Goal: Book appointment/travel/reservation

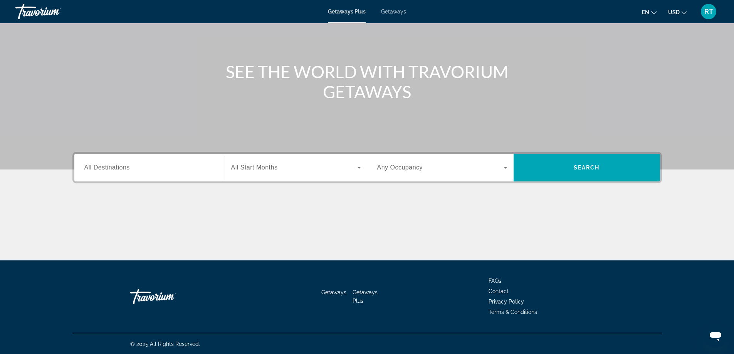
scroll to position [62, 0]
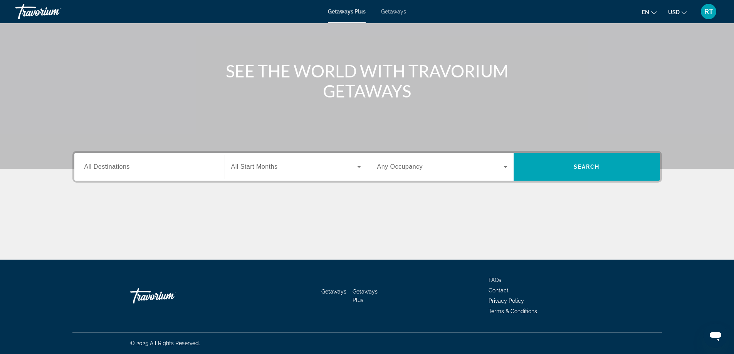
click at [114, 165] on span "All Destinations" at bounding box center [106, 166] width 45 height 7
click at [114, 165] on input "Destination All Destinations" at bounding box center [149, 167] width 130 height 9
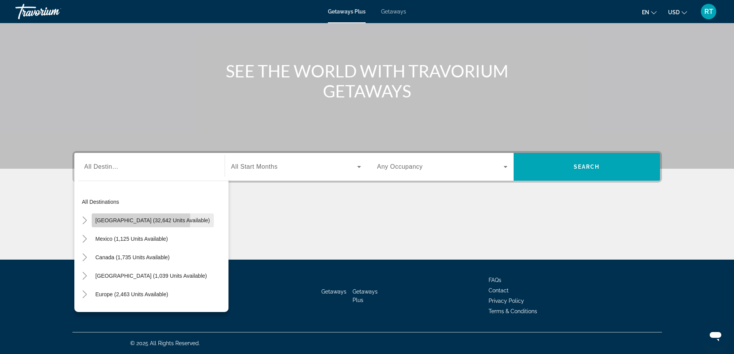
click at [114, 220] on span "[GEOGRAPHIC_DATA] (32,642 units available)" at bounding box center [153, 220] width 114 height 6
type input "**********"
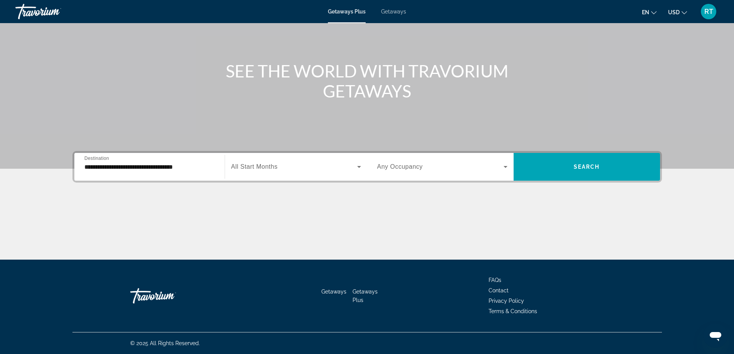
click at [276, 166] on span "All Start Months" at bounding box center [254, 166] width 47 height 7
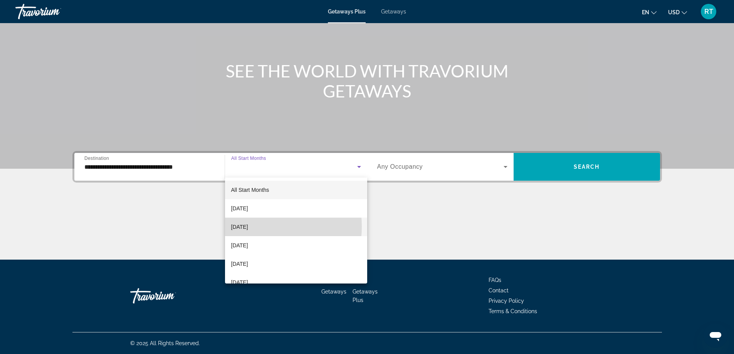
click at [247, 227] on span "[DATE]" at bounding box center [239, 226] width 17 height 9
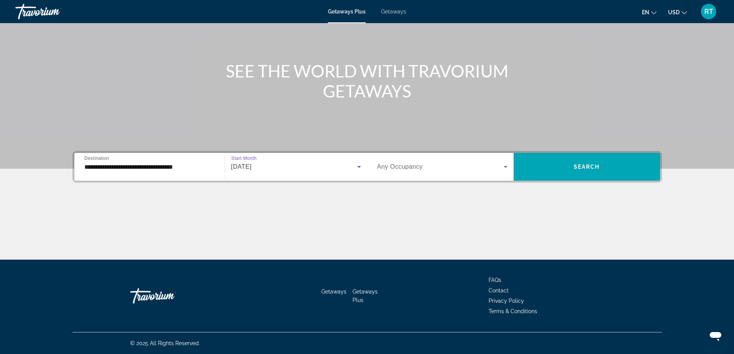
click at [440, 168] on span "Search widget" at bounding box center [440, 166] width 126 height 9
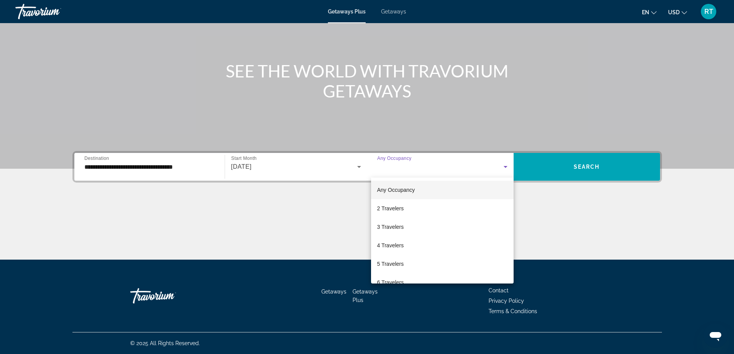
click at [466, 167] on div at bounding box center [367, 177] width 734 height 354
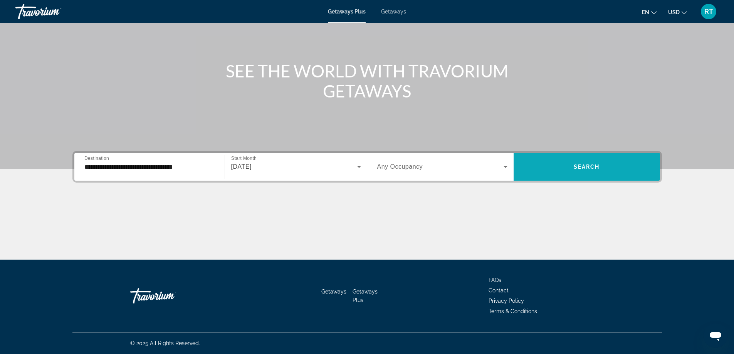
click at [584, 166] on span "Search" at bounding box center [587, 167] width 26 height 6
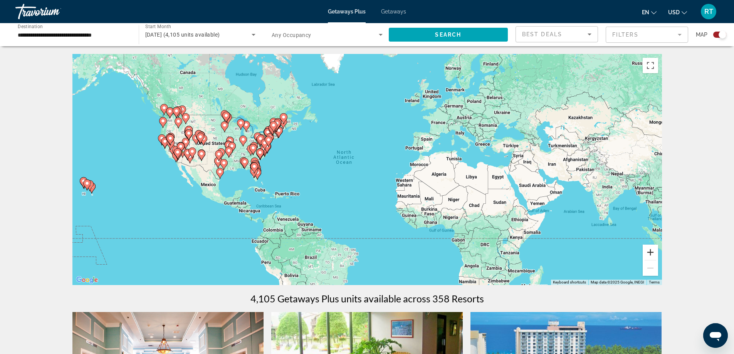
click at [653, 250] on button "Zoom in" at bounding box center [650, 252] width 15 height 15
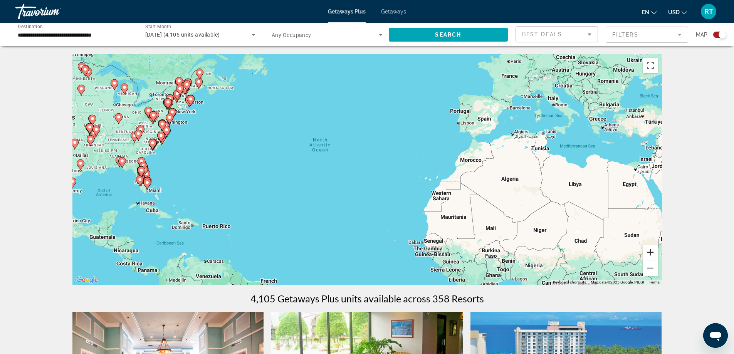
click at [653, 253] on button "Zoom in" at bounding box center [650, 252] width 15 height 15
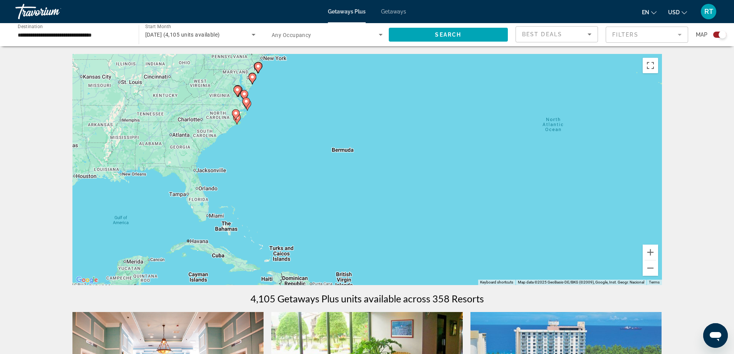
drag, startPoint x: 269, startPoint y: 196, endPoint x: 550, endPoint y: 200, distance: 281.0
click at [550, 200] on div "To activate drag with keyboard, press Alt + Enter. Once in keyboard drag state,…" at bounding box center [367, 169] width 590 height 231
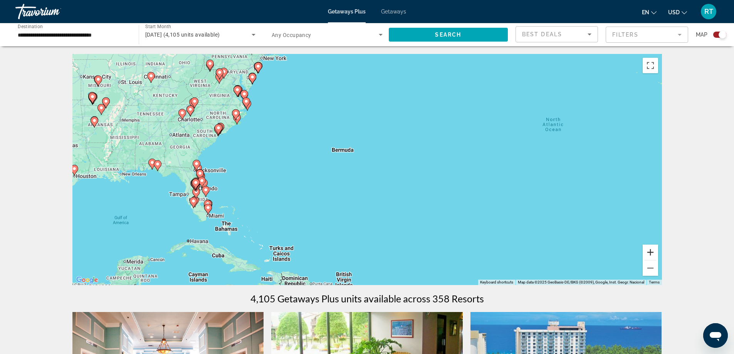
click at [655, 250] on button "Zoom in" at bounding box center [650, 252] width 15 height 15
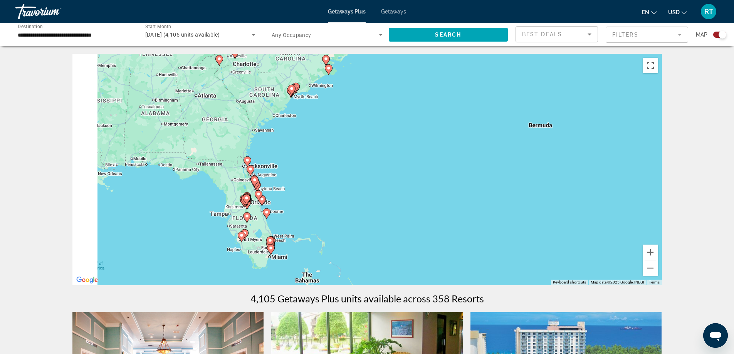
drag, startPoint x: 240, startPoint y: 208, endPoint x: 464, endPoint y: 203, distance: 224.4
click at [464, 203] on div "To activate drag with keyboard, press Alt + Enter. Once in keyboard drag state,…" at bounding box center [367, 169] width 590 height 231
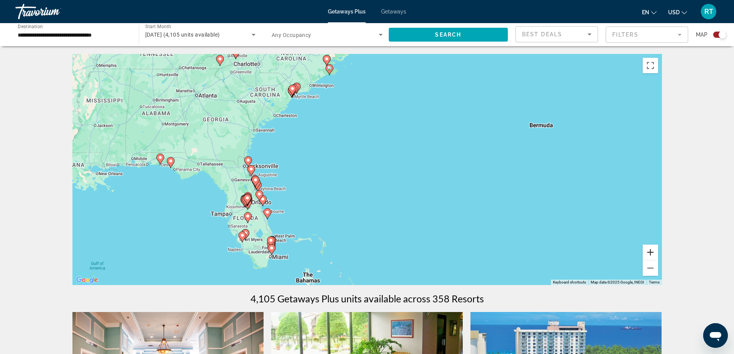
click at [652, 253] on button "Zoom in" at bounding box center [650, 252] width 15 height 15
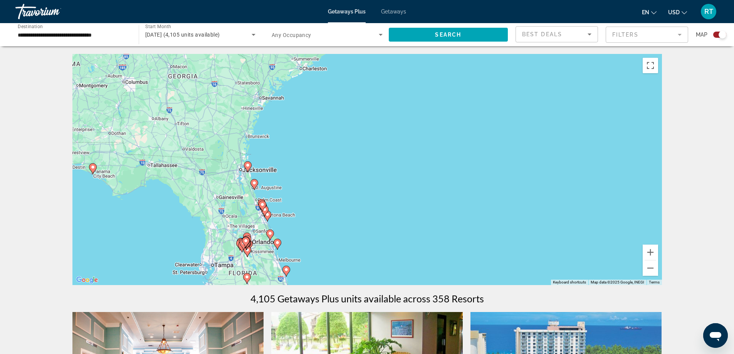
drag, startPoint x: 192, startPoint y: 170, endPoint x: 290, endPoint y: 177, distance: 98.2
click at [312, 176] on div "To activate drag with keyboard, press Alt + Enter. Once in keyboard drag state,…" at bounding box center [367, 169] width 590 height 231
click at [246, 167] on image "Main content" at bounding box center [247, 165] width 5 height 5
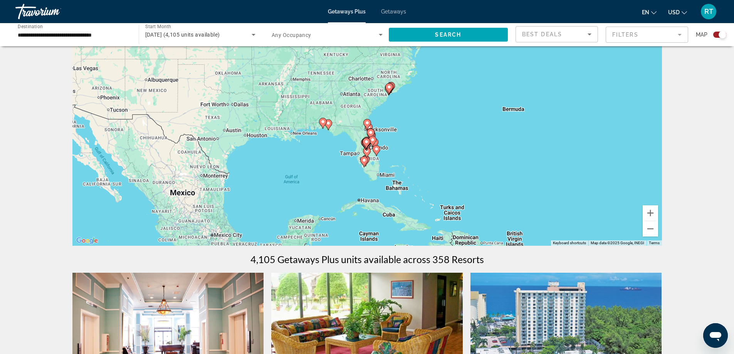
scroll to position [39, 0]
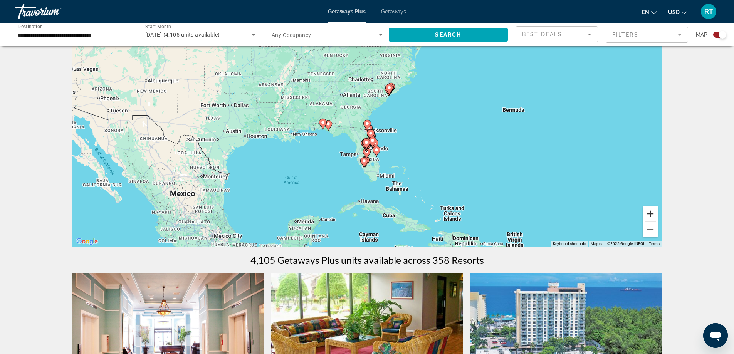
click at [652, 212] on button "Zoom in" at bounding box center [650, 213] width 15 height 15
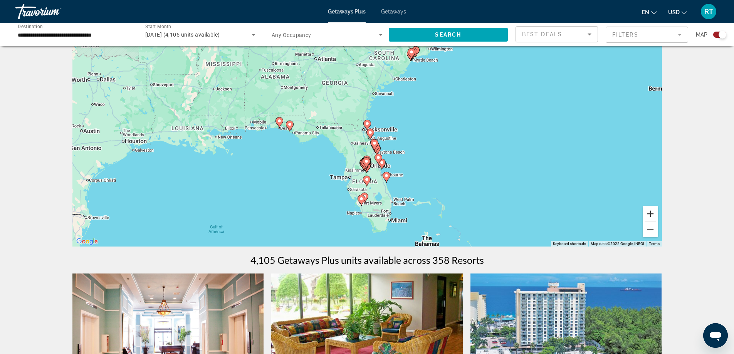
click at [651, 210] on button "Zoom in" at bounding box center [650, 213] width 15 height 15
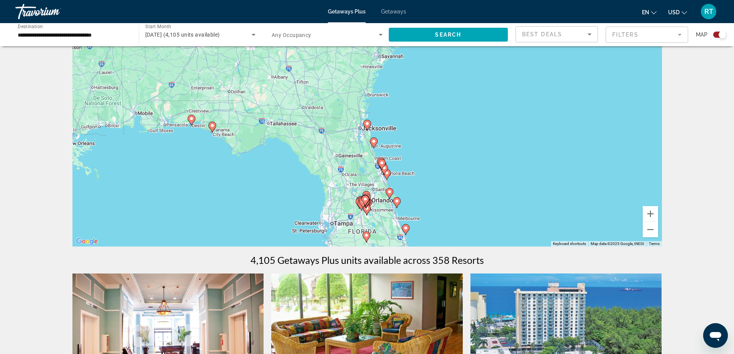
click at [368, 123] on image "Main content" at bounding box center [367, 123] width 5 height 5
click at [436, 35] on span "Search" at bounding box center [448, 35] width 26 height 6
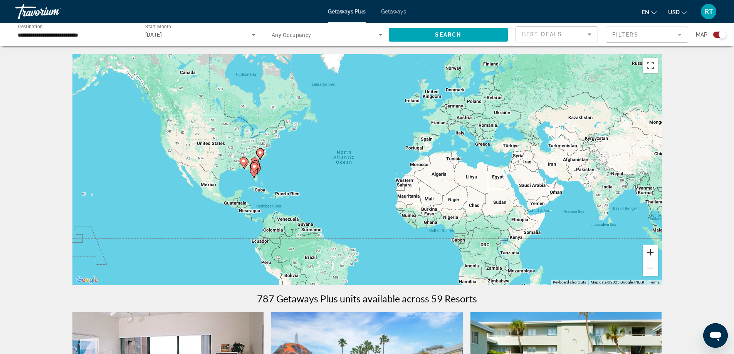
click at [651, 252] on button "Zoom in" at bounding box center [650, 252] width 15 height 15
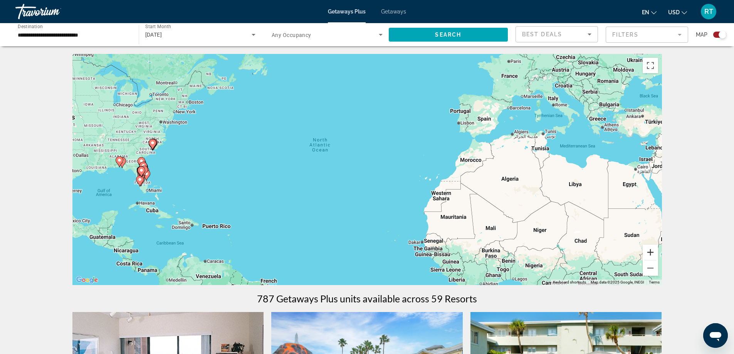
click at [654, 255] on button "Zoom in" at bounding box center [650, 252] width 15 height 15
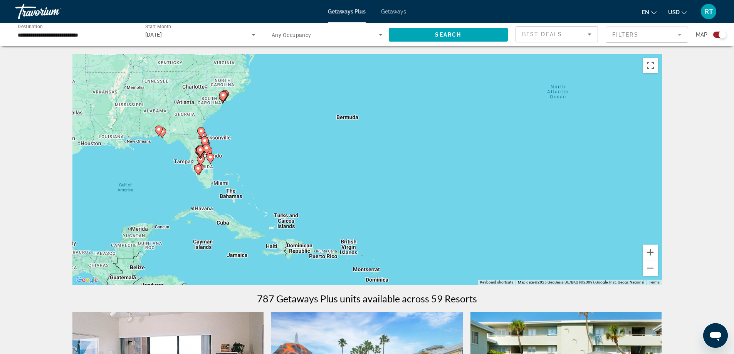
drag, startPoint x: 380, startPoint y: 215, endPoint x: 673, endPoint y: 186, distance: 294.0
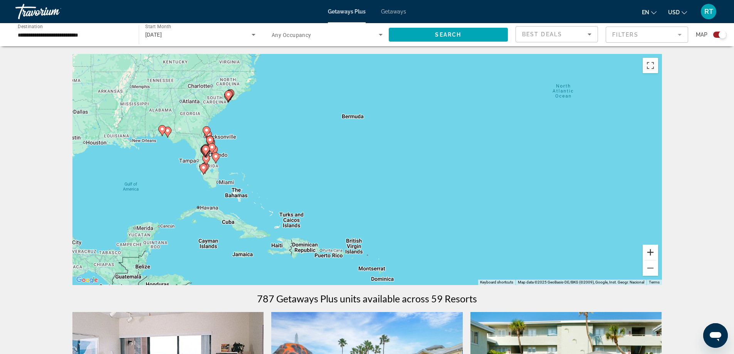
click at [650, 252] on button "Zoom in" at bounding box center [650, 252] width 15 height 15
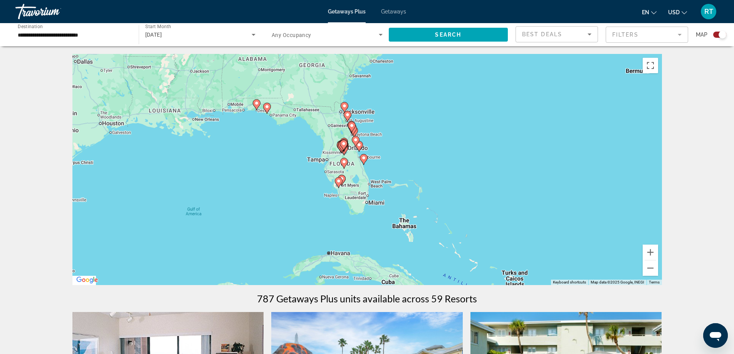
drag, startPoint x: 185, startPoint y: 201, endPoint x: 486, endPoint y: 209, distance: 301.5
click at [486, 209] on div "To activate drag with keyboard, press Alt + Enter. Once in keyboard drag state,…" at bounding box center [367, 169] width 590 height 231
click at [344, 108] on icon "Main content" at bounding box center [345, 108] width 7 height 10
type input "**********"
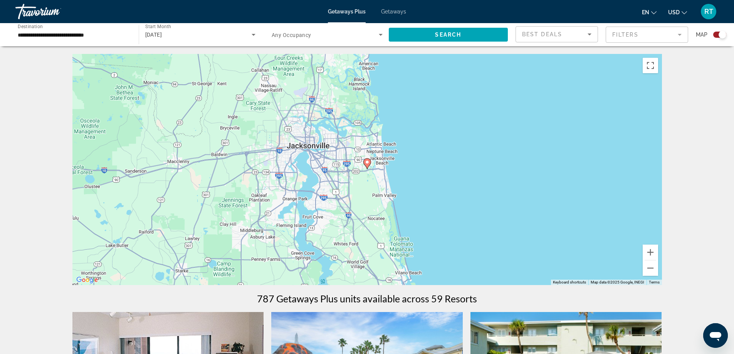
click at [368, 162] on image "Main content" at bounding box center [367, 162] width 5 height 5
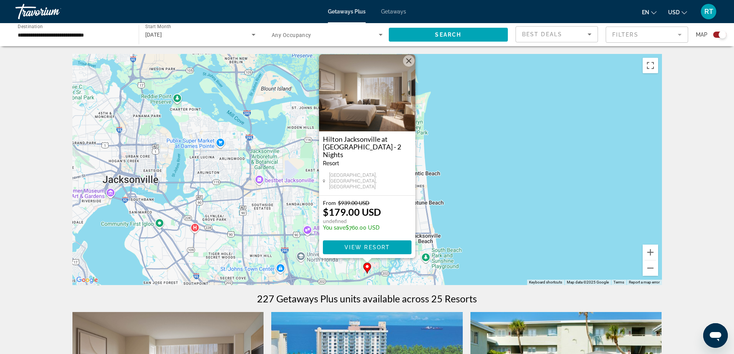
click at [378, 131] on img "Main content" at bounding box center [367, 92] width 96 height 77
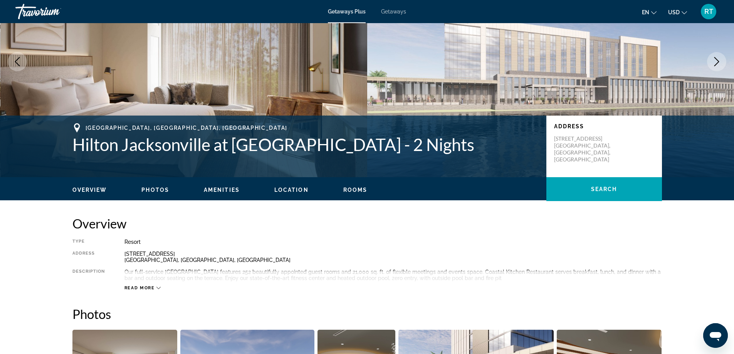
scroll to position [116, 0]
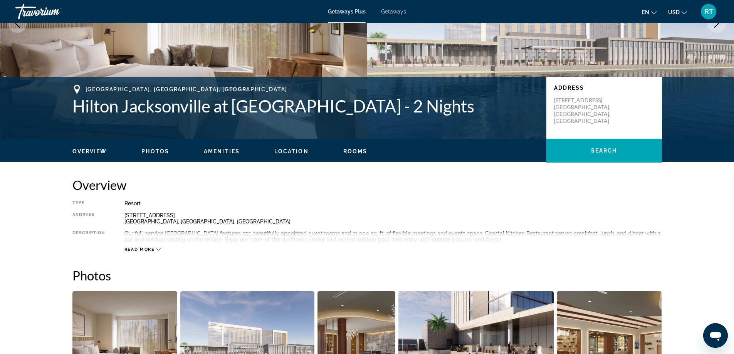
click at [145, 249] on span "Read more" at bounding box center [140, 249] width 30 height 5
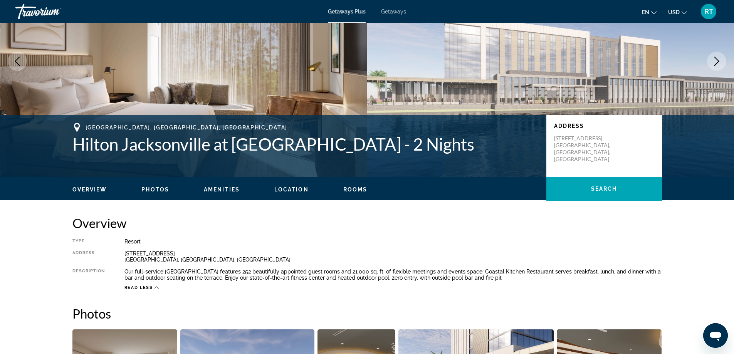
scroll to position [0, 0]
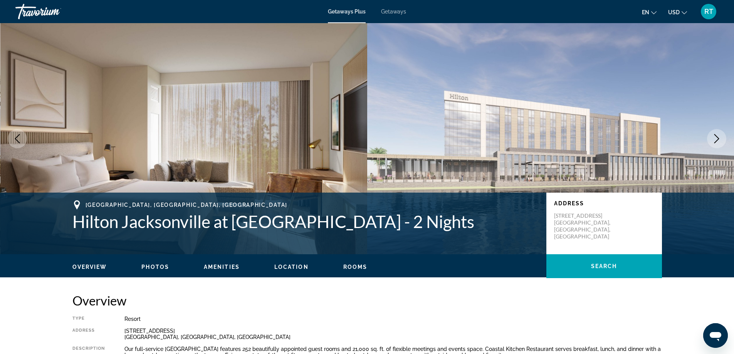
click at [395, 13] on span "Getaways" at bounding box center [393, 11] width 25 height 6
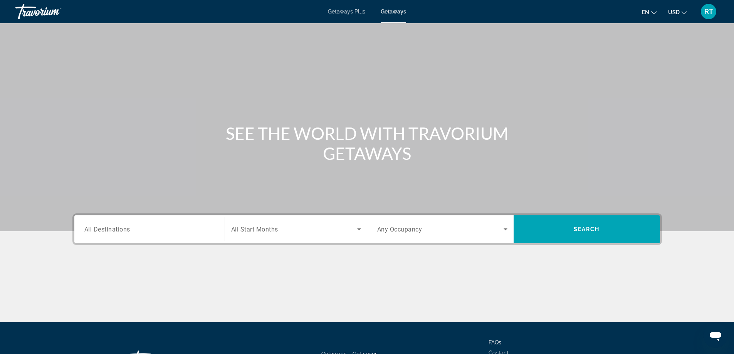
click at [146, 235] on div "Search widget" at bounding box center [149, 230] width 130 height 22
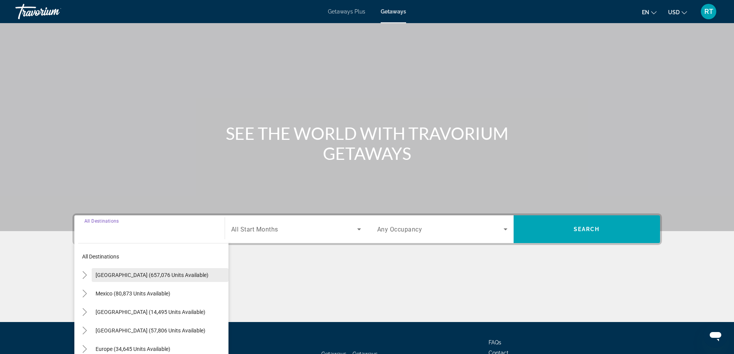
scroll to position [62, 0]
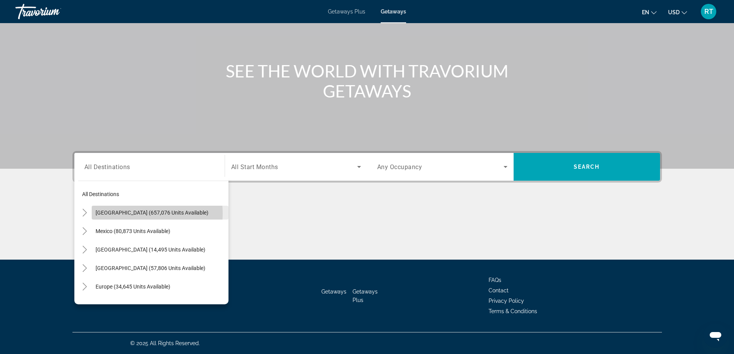
click at [139, 214] on span "[GEOGRAPHIC_DATA] (657,076 units available)" at bounding box center [152, 213] width 113 height 6
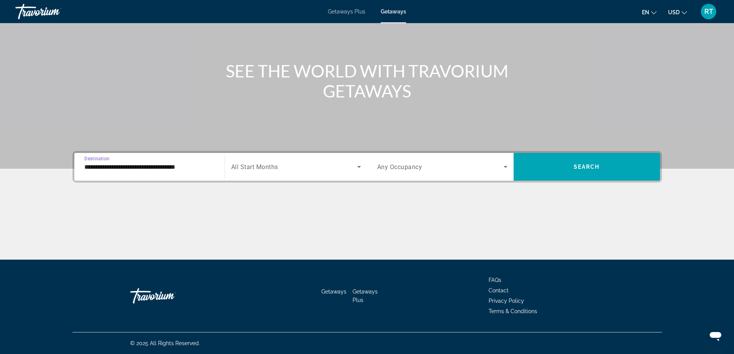
click at [319, 168] on span "Search widget" at bounding box center [294, 166] width 126 height 9
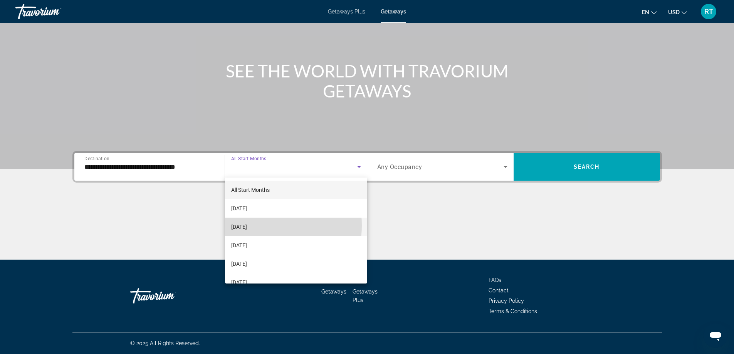
click at [247, 226] on span "[DATE]" at bounding box center [239, 226] width 16 height 9
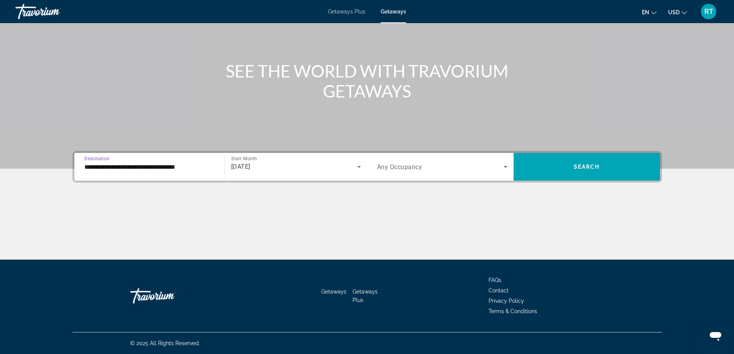
click at [160, 169] on input "**********" at bounding box center [149, 167] width 130 height 9
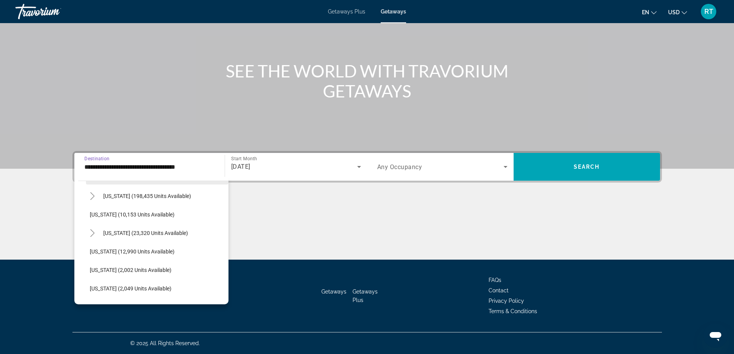
scroll to position [154, 0]
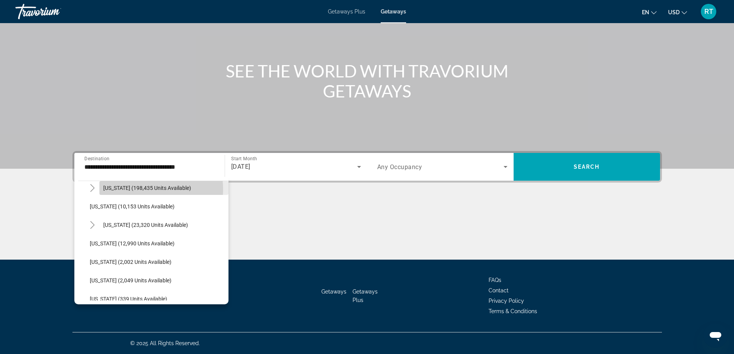
click at [143, 189] on span "[US_STATE] (198,435 units available)" at bounding box center [147, 188] width 88 height 6
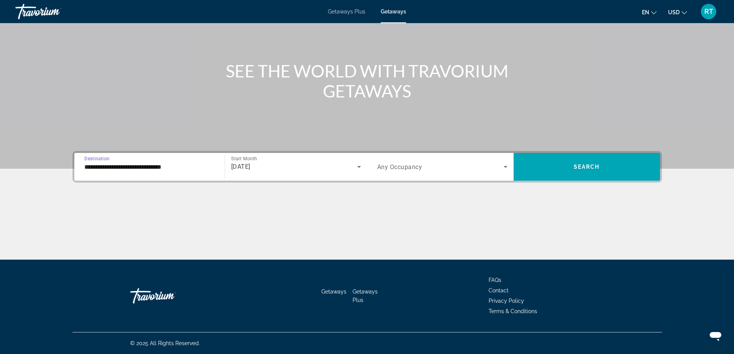
click at [158, 168] on input "**********" at bounding box center [149, 167] width 130 height 9
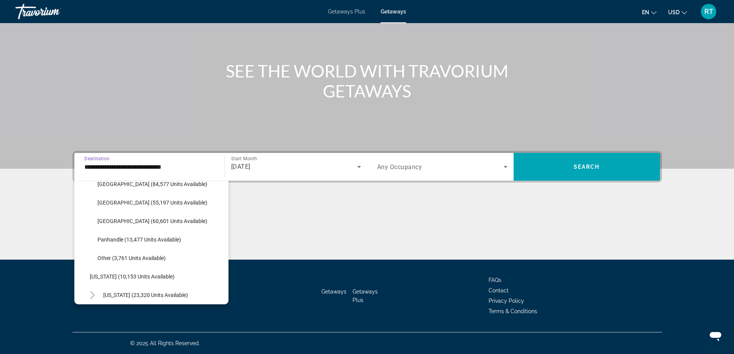
scroll to position [178, 0]
click at [120, 199] on span "[GEOGRAPHIC_DATA] (55,197 units available)" at bounding box center [153, 201] width 110 height 6
type input "**********"
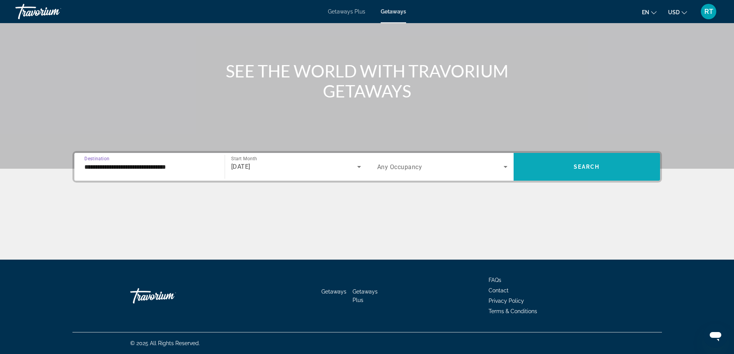
click at [567, 164] on span "Search widget" at bounding box center [587, 167] width 146 height 19
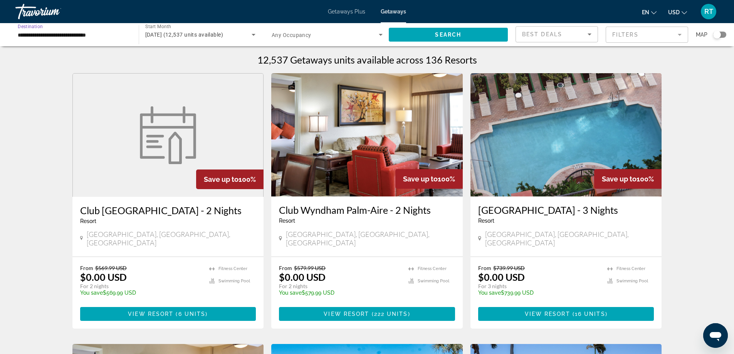
click at [81, 38] on input "**********" at bounding box center [73, 34] width 111 height 9
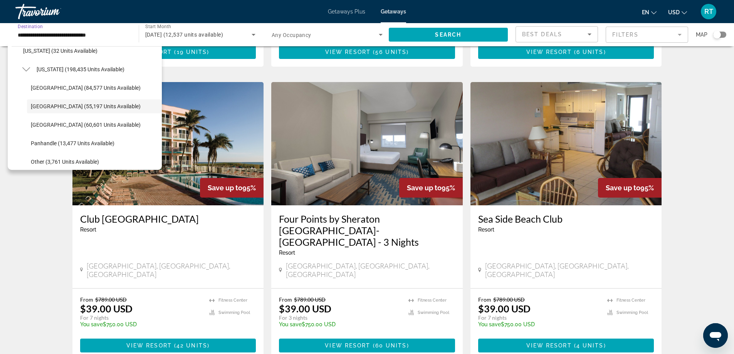
scroll to position [916, 0]
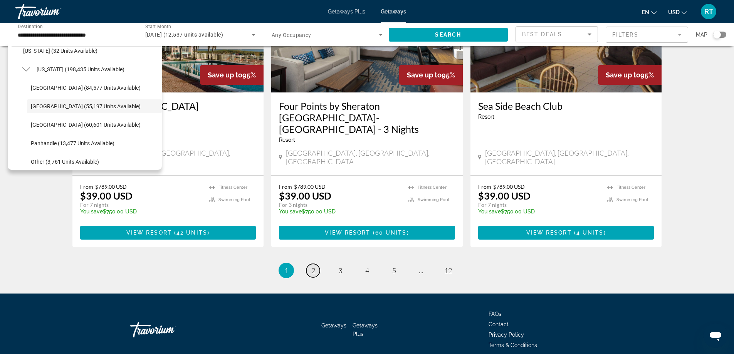
click at [312, 266] on span "2" at bounding box center [313, 270] width 4 height 8
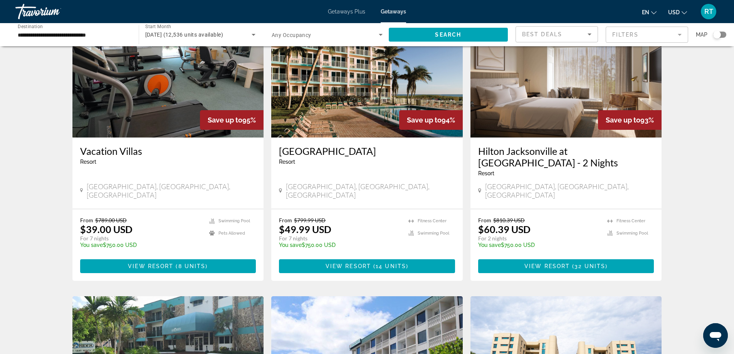
scroll to position [347, 0]
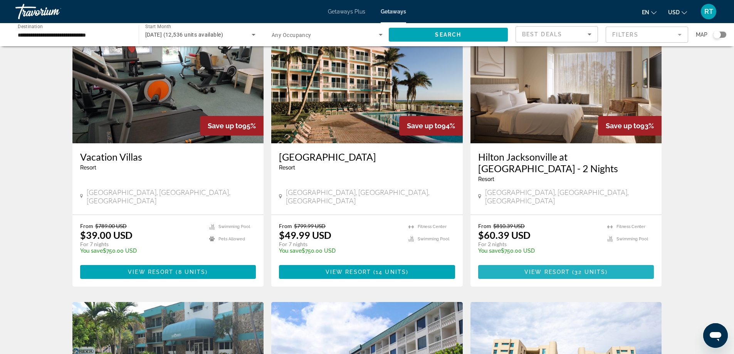
click at [555, 269] on span "View Resort" at bounding box center [547, 272] width 45 height 6
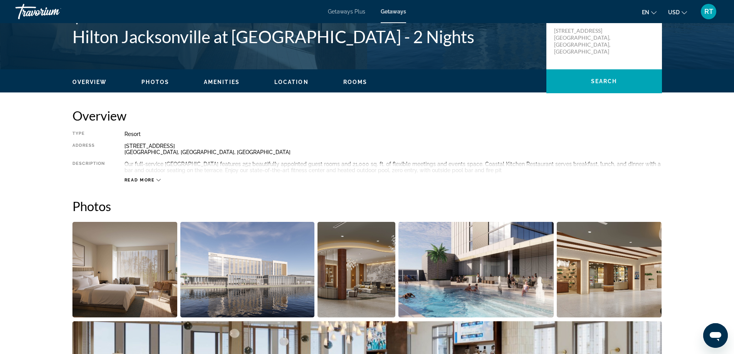
scroll to position [193, 0]
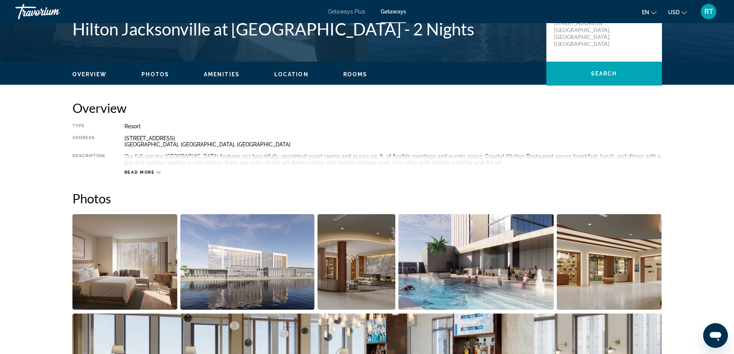
click at [145, 172] on span "Read more" at bounding box center [140, 172] width 30 height 5
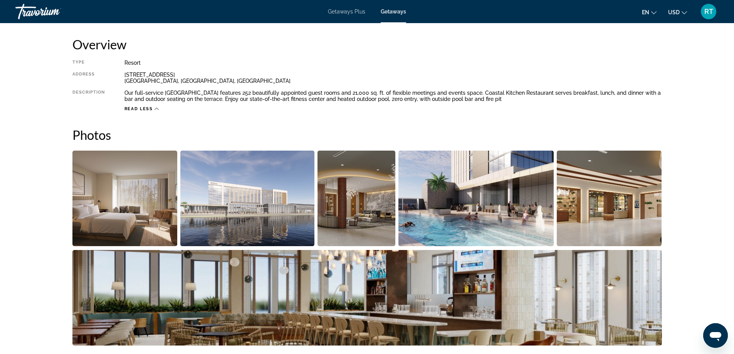
scroll to position [231, 0]
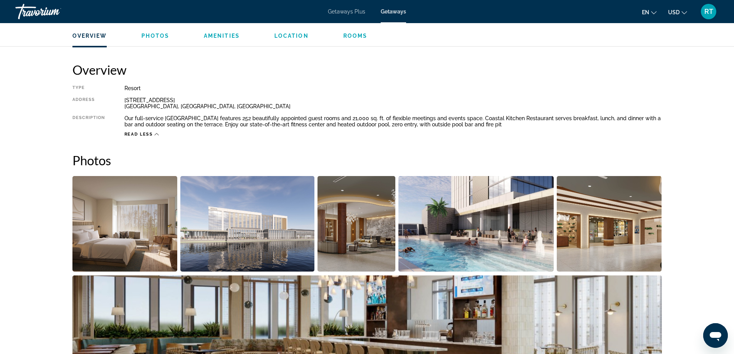
click at [352, 12] on span "Getaways Plus" at bounding box center [346, 11] width 37 height 6
